Goal: Transaction & Acquisition: Purchase product/service

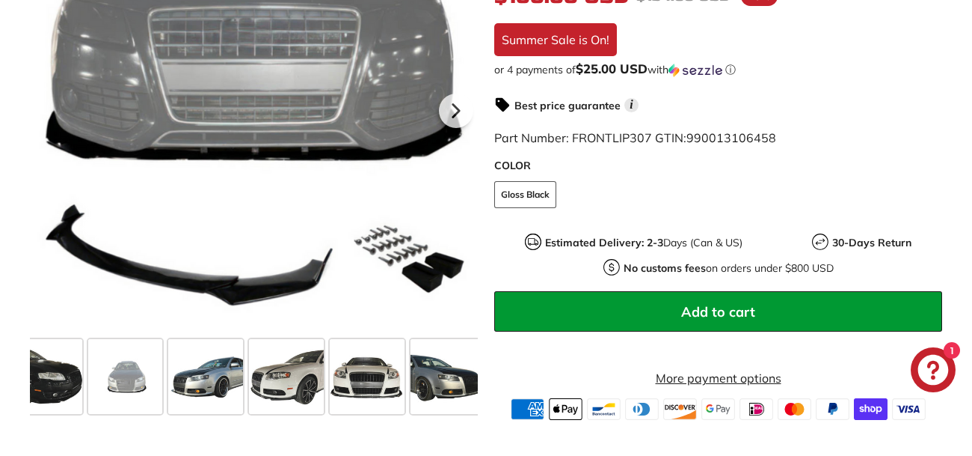
scroll to position [0, 426]
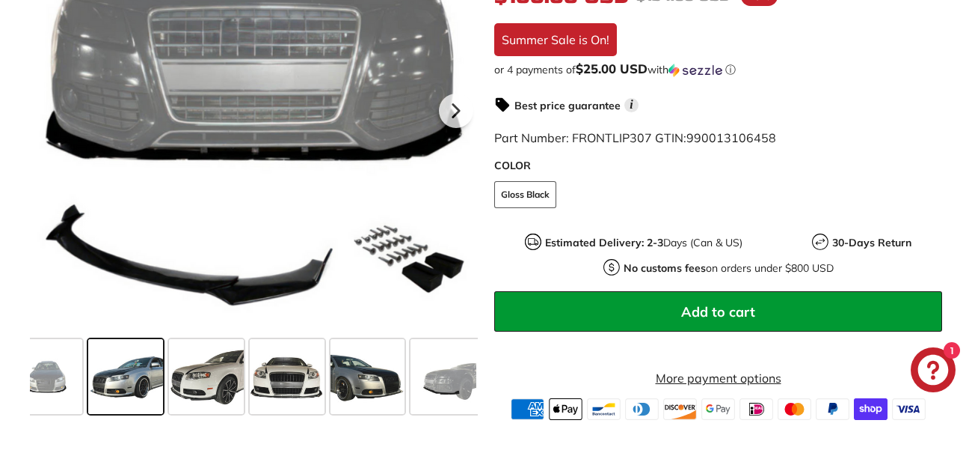
click at [152, 399] on span at bounding box center [125, 376] width 75 height 75
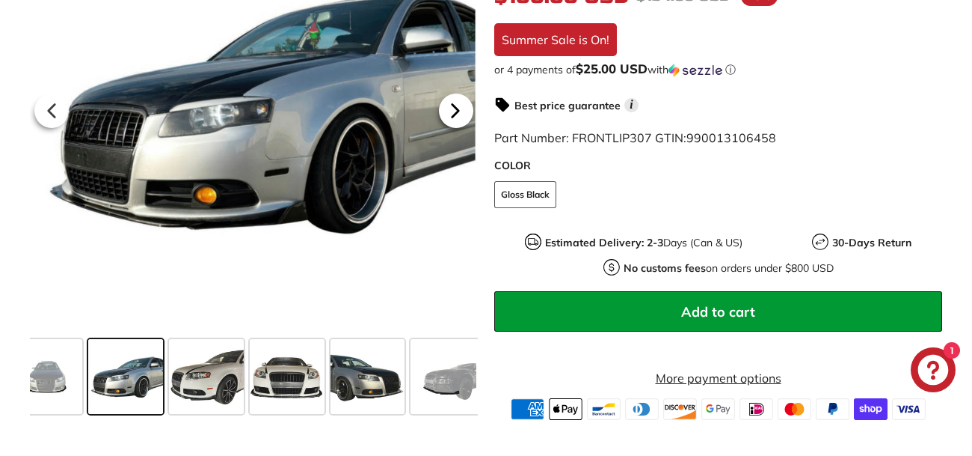
click at [456, 128] on icon at bounding box center [455, 111] width 34 height 34
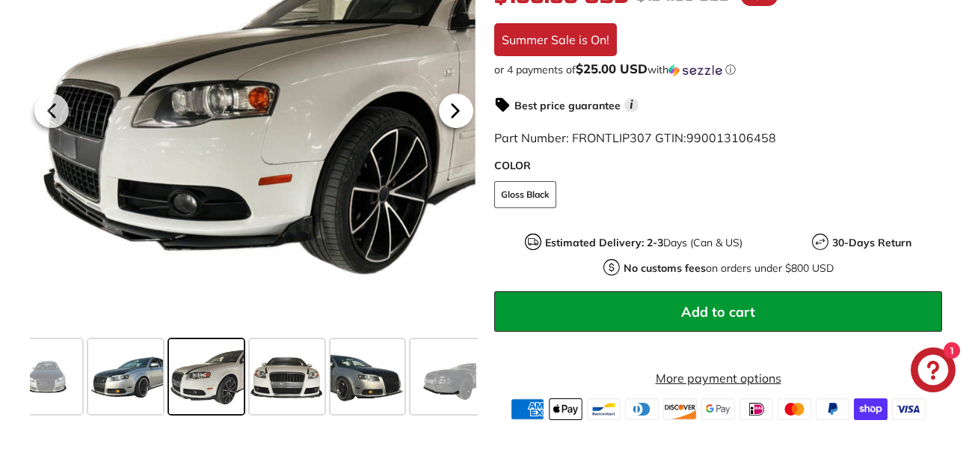
click at [456, 128] on icon at bounding box center [455, 111] width 34 height 34
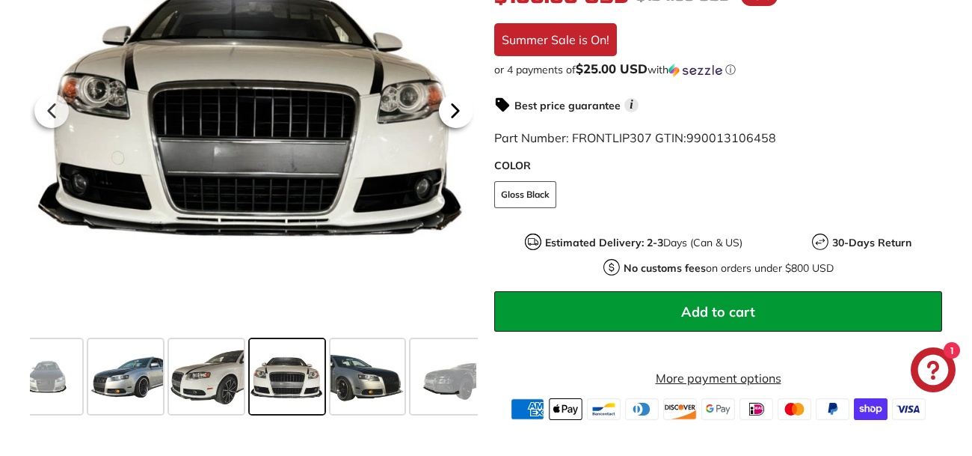
click at [453, 117] on icon at bounding box center [456, 111] width 6 height 13
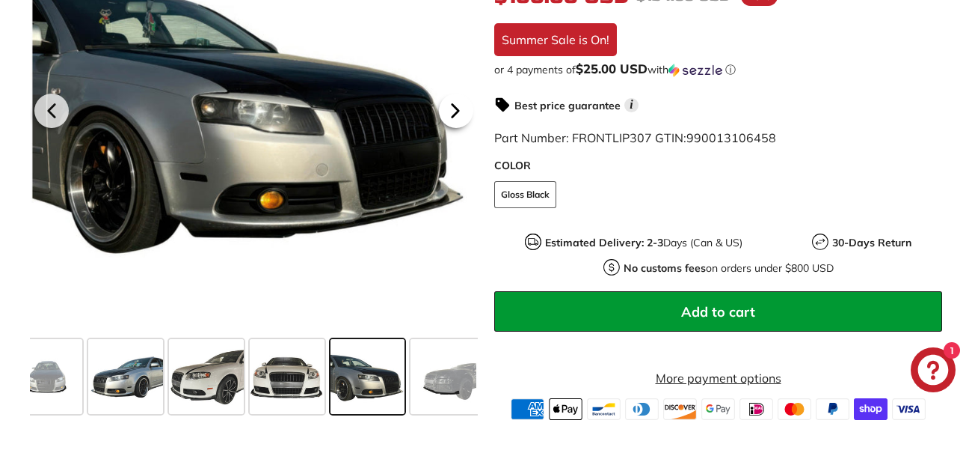
click at [451, 128] on icon at bounding box center [455, 111] width 34 height 34
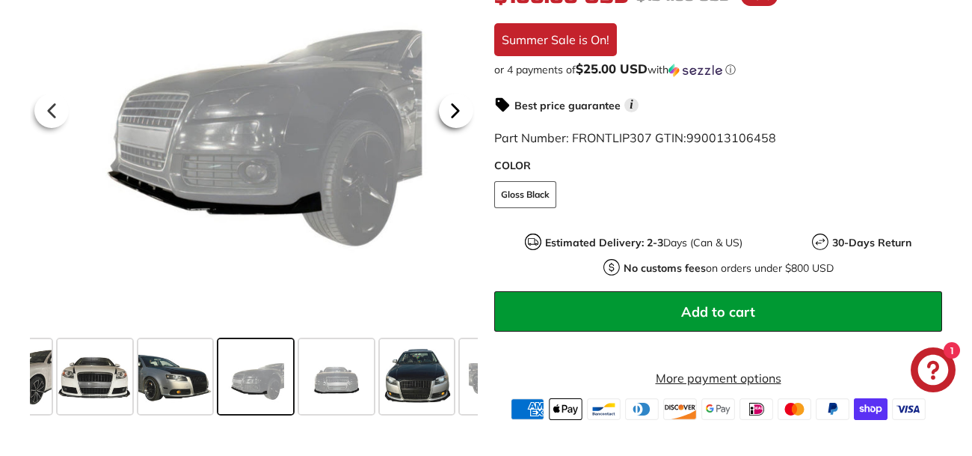
scroll to position [0, 620]
click at [455, 117] on icon at bounding box center [456, 111] width 6 height 13
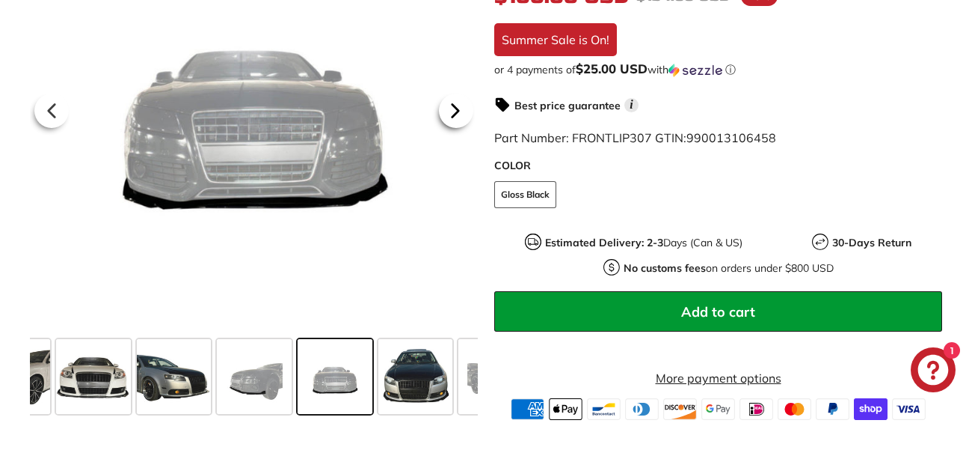
click at [455, 117] on icon at bounding box center [456, 111] width 6 height 13
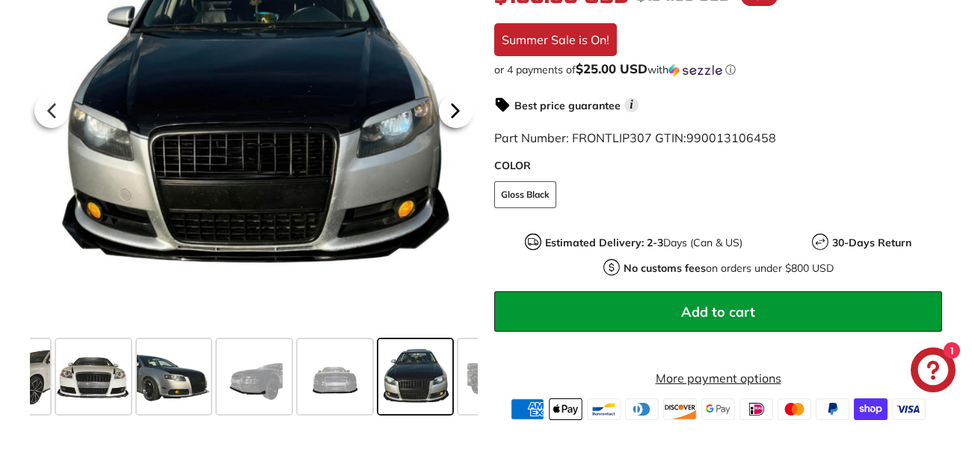
click at [455, 117] on icon at bounding box center [456, 111] width 6 height 13
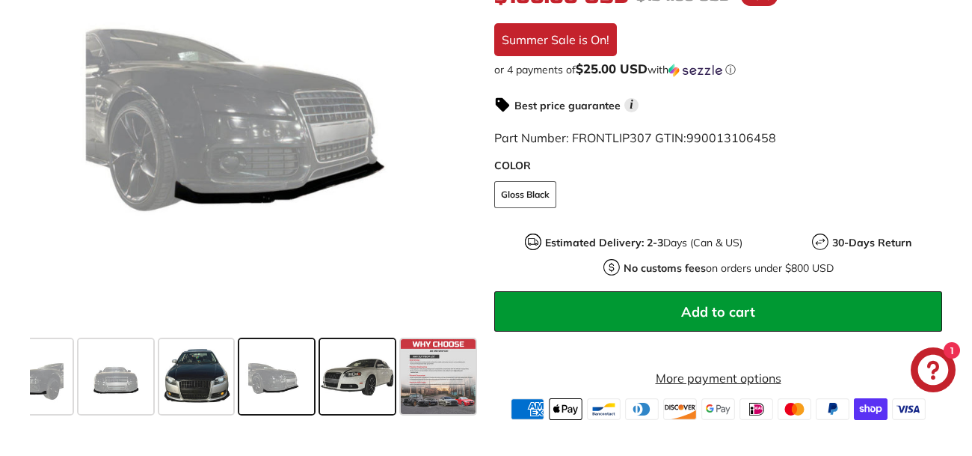
scroll to position [0, 0]
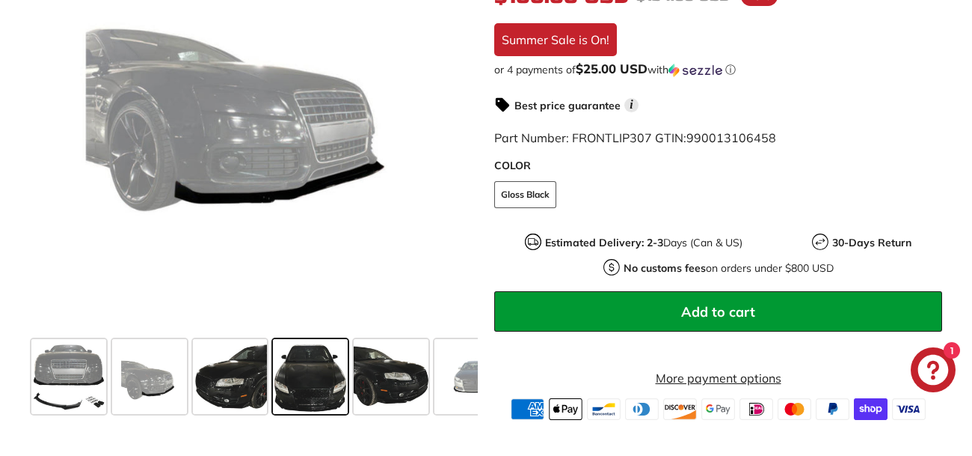
click at [273, 397] on span at bounding box center [310, 376] width 75 height 75
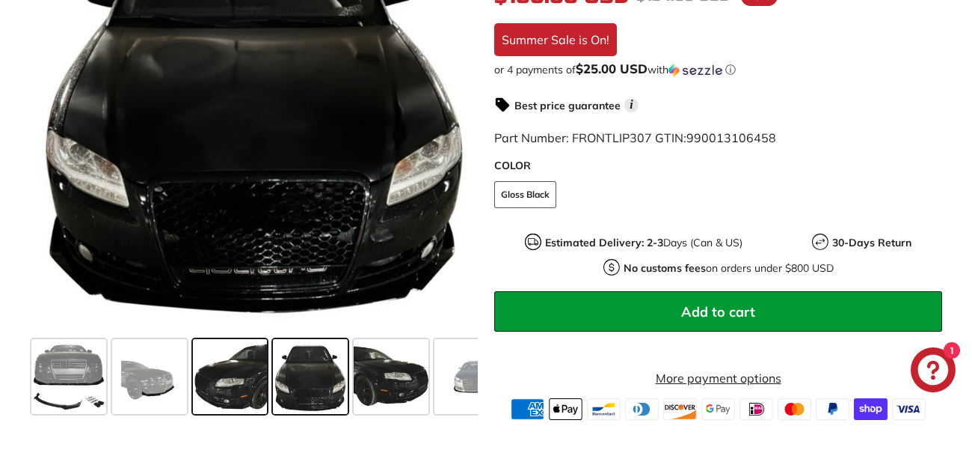
click at [221, 407] on span at bounding box center [230, 376] width 75 height 75
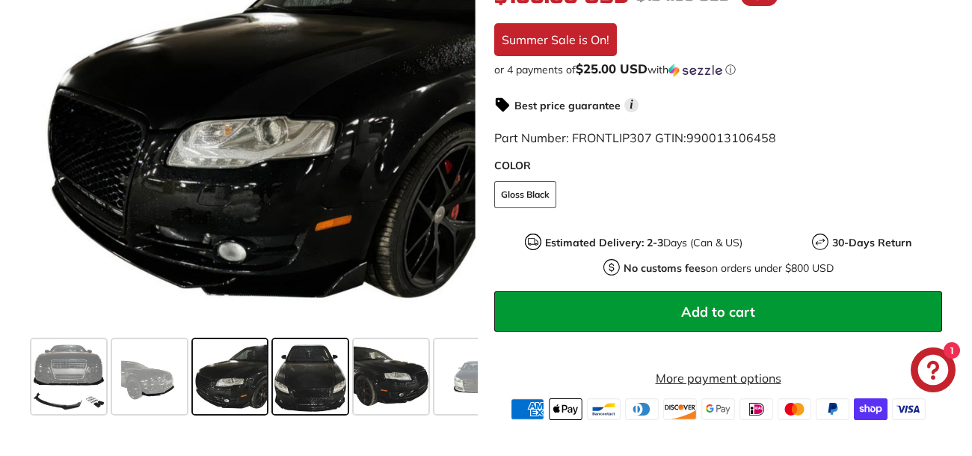
click at [307, 399] on span at bounding box center [310, 376] width 75 height 75
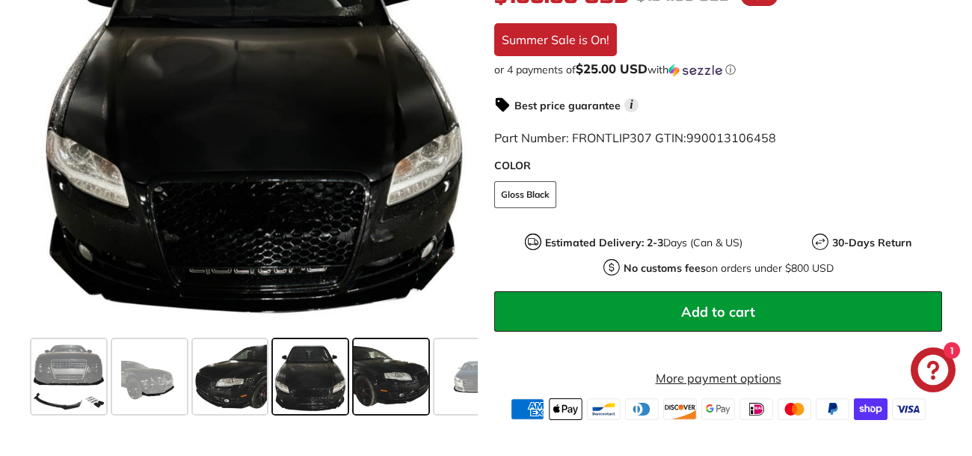
click at [370, 396] on span at bounding box center [391, 376] width 75 height 75
